Goal: Task Accomplishment & Management: Manage account settings

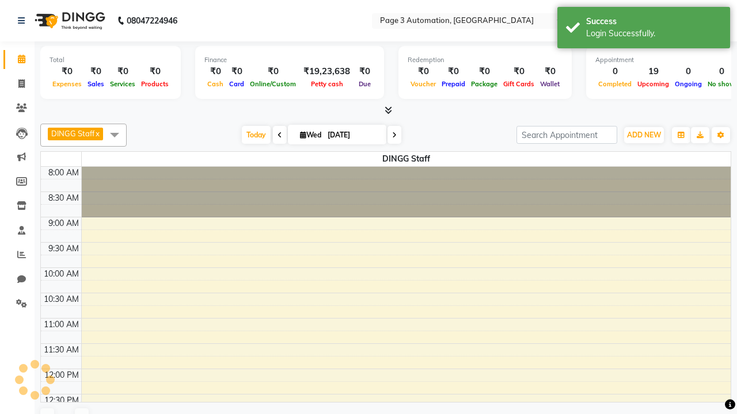
select select "en"
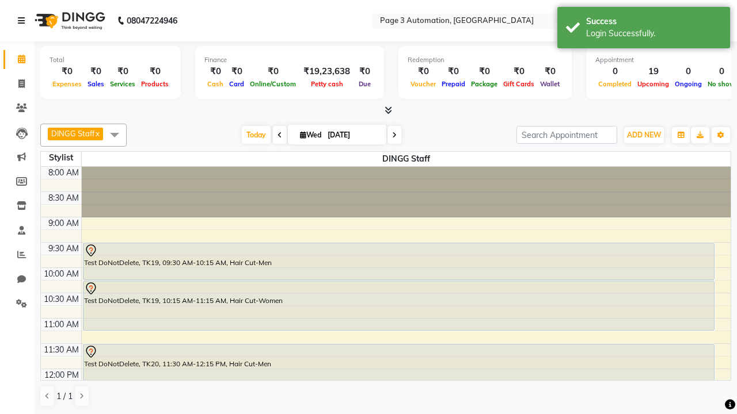
click at [24, 21] on icon at bounding box center [21, 21] width 7 height 8
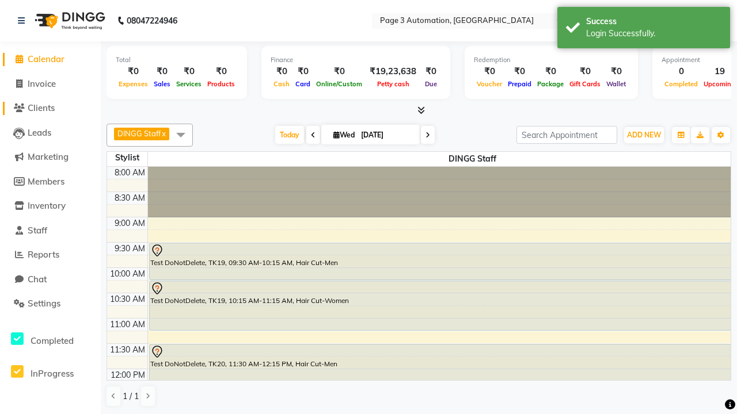
click at [50, 108] on span "Clients" at bounding box center [41, 107] width 27 height 11
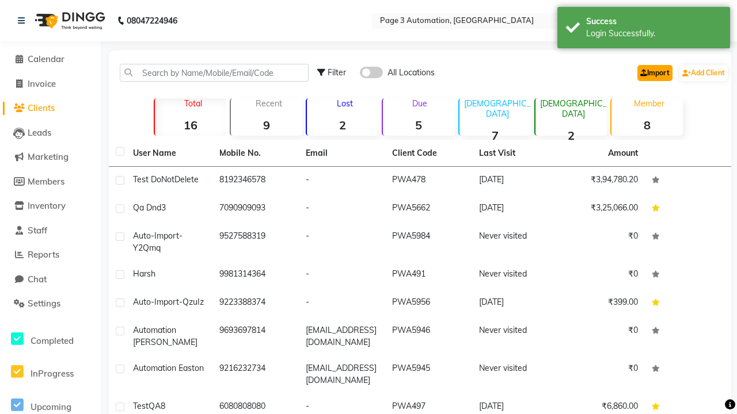
click at [652, 73] on link "Import" at bounding box center [654, 73] width 35 height 16
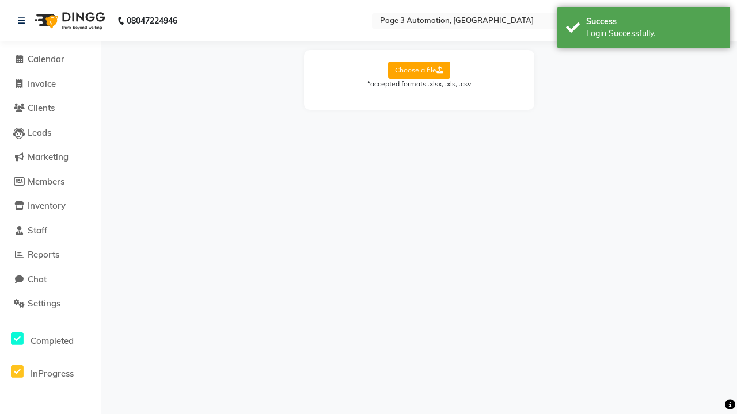
select select "Sheet1"
select select "name"
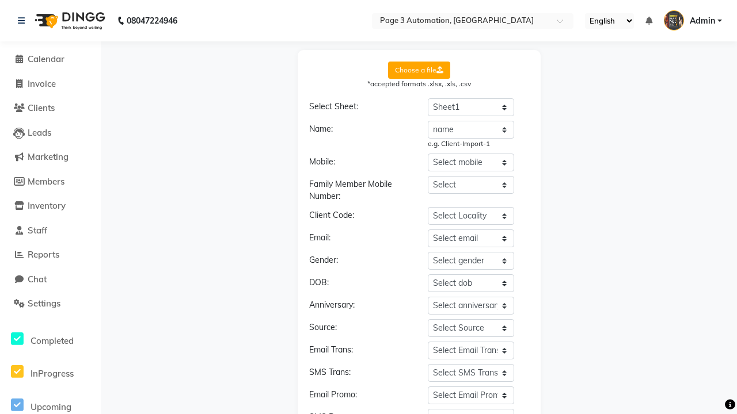
select select "number"
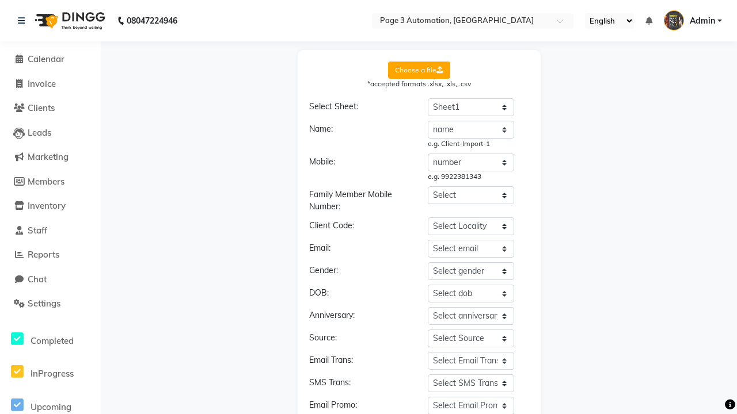
scroll to position [123, 0]
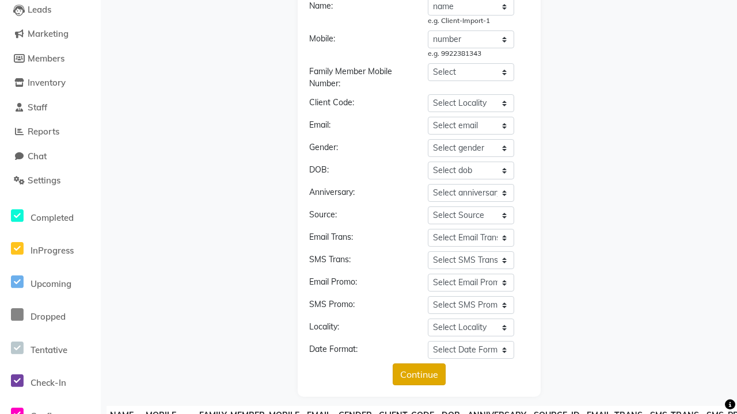
type input "VCK9123"
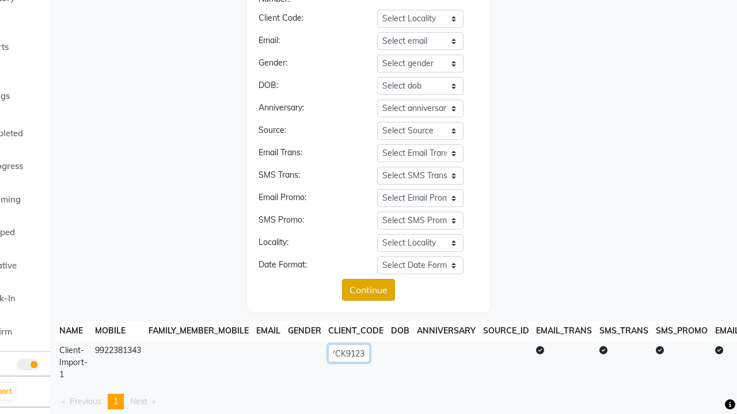
scroll to position [252, 0]
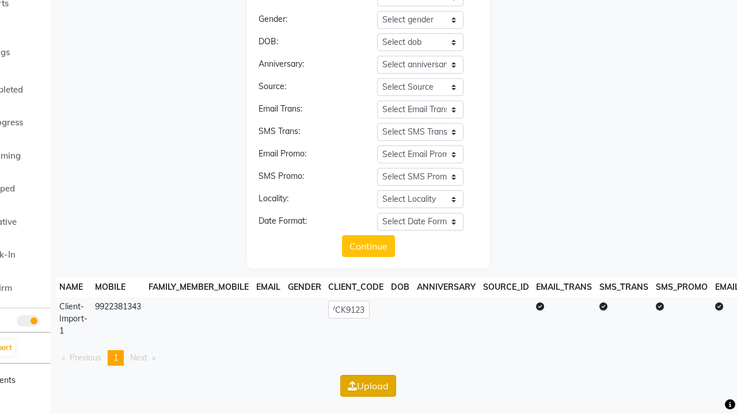
click at [368, 386] on button "Upload" at bounding box center [368, 386] width 56 height 22
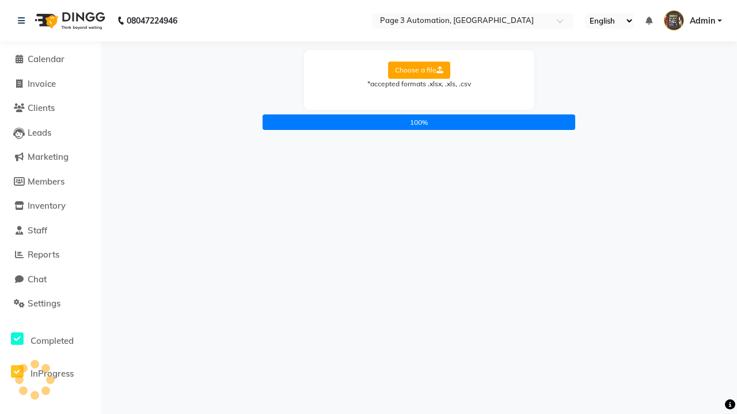
scroll to position [0, 0]
click at [24, 21] on icon at bounding box center [21, 21] width 7 height 8
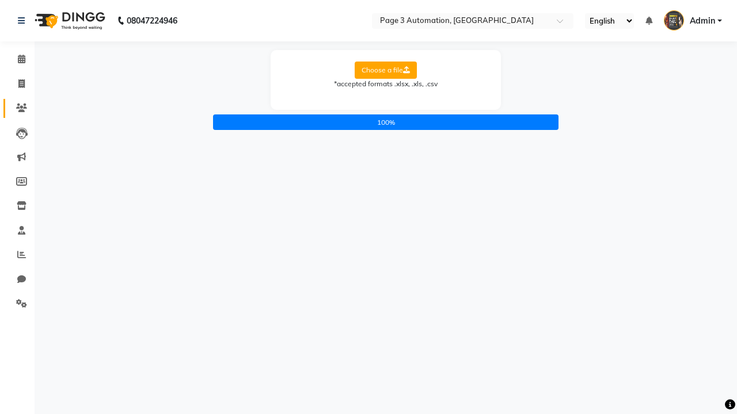
click at [17, 108] on icon at bounding box center [21, 108] width 11 height 9
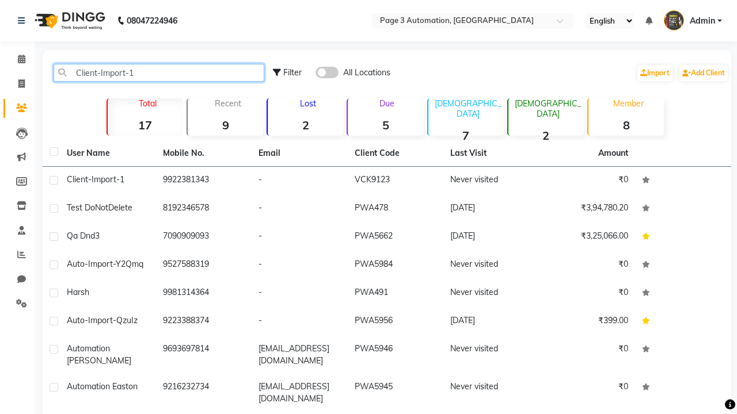
type input "Client-Import-1"
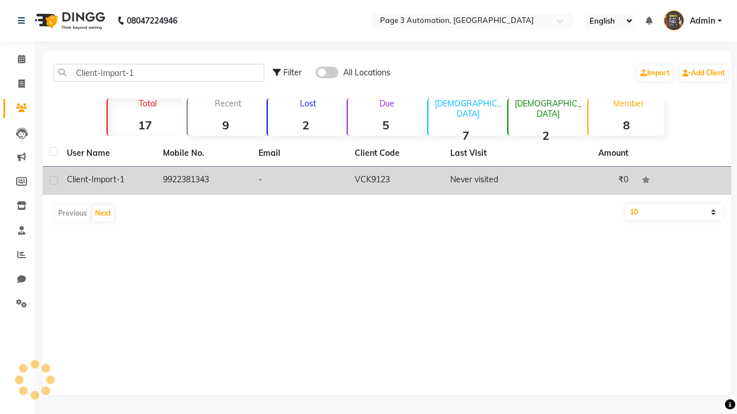
click at [54, 180] on label at bounding box center [54, 180] width 9 height 9
click at [54, 180] on input "checkbox" at bounding box center [53, 180] width 7 height 7
checkbox input "true"
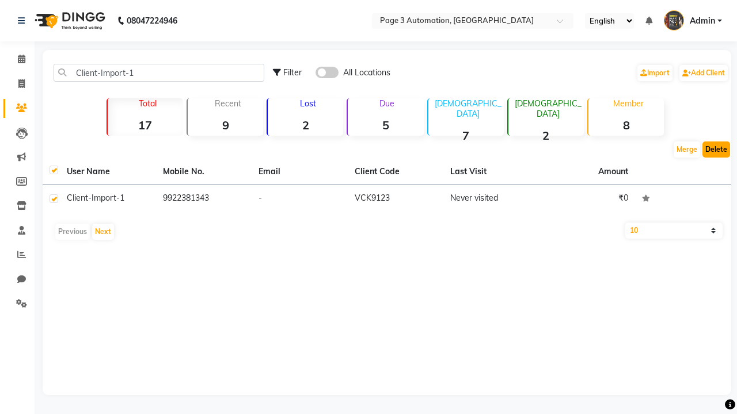
click at [716, 150] on button "Delete" at bounding box center [716, 150] width 28 height 16
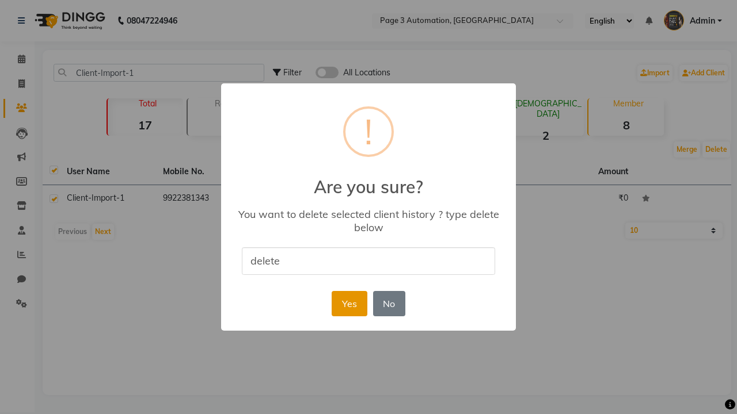
type input "delete"
click at [349, 303] on button "Yes" at bounding box center [349, 303] width 35 height 25
